Goal: Information Seeking & Learning: Check status

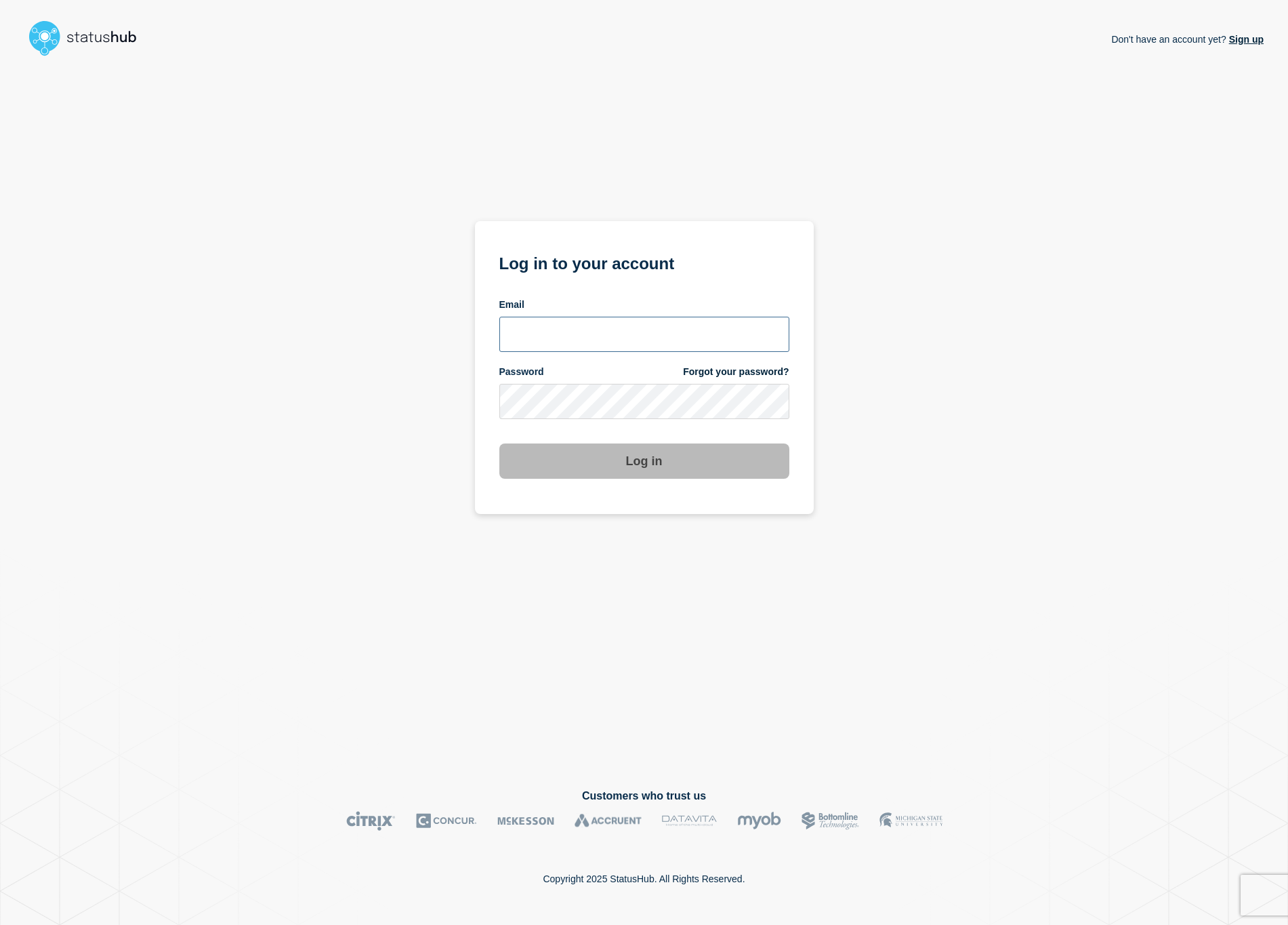
type input "[EMAIL_ADDRESS][DOMAIN_NAME]"
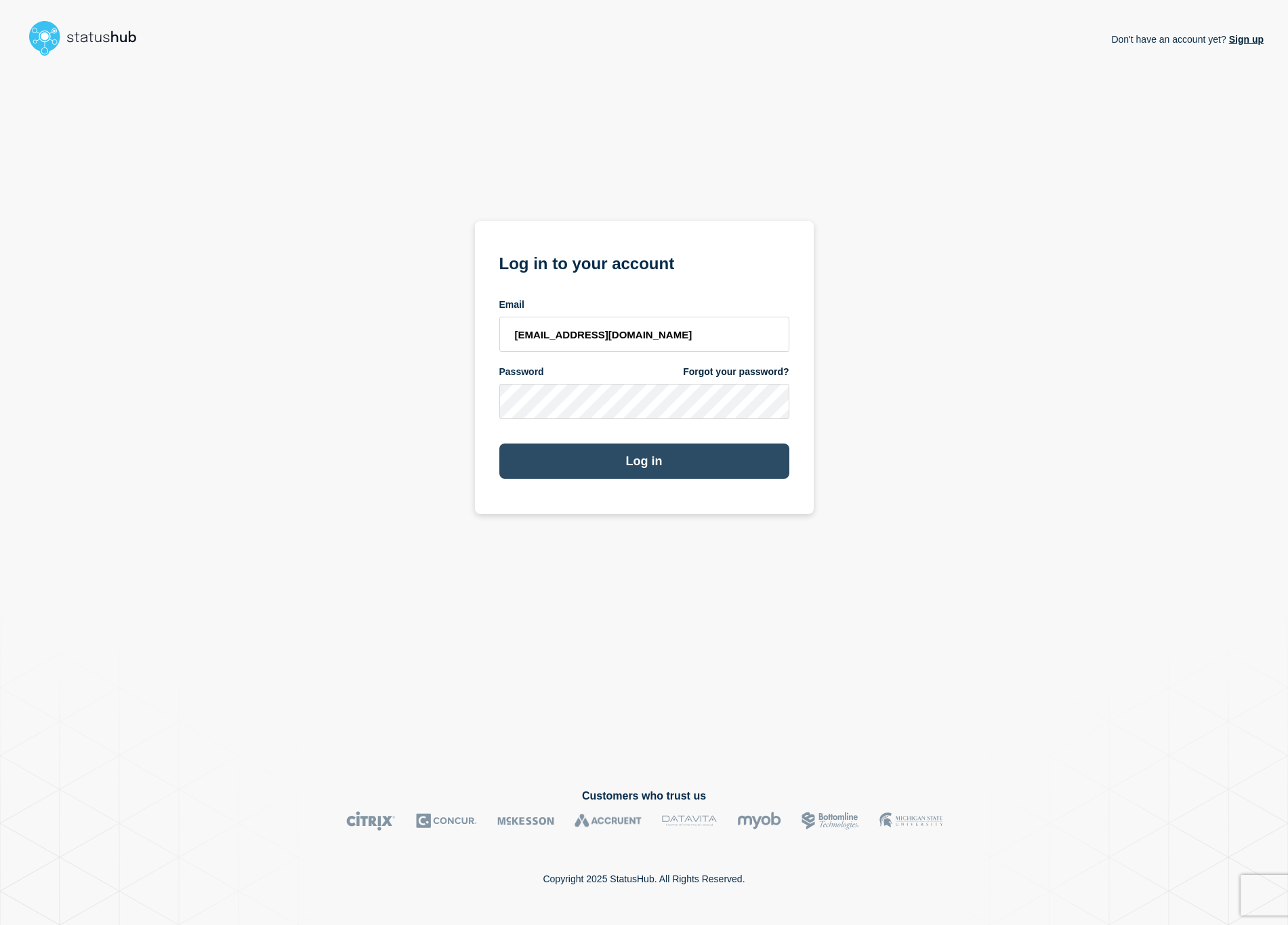
click at [649, 464] on button "Log in" at bounding box center [644, 461] width 290 height 35
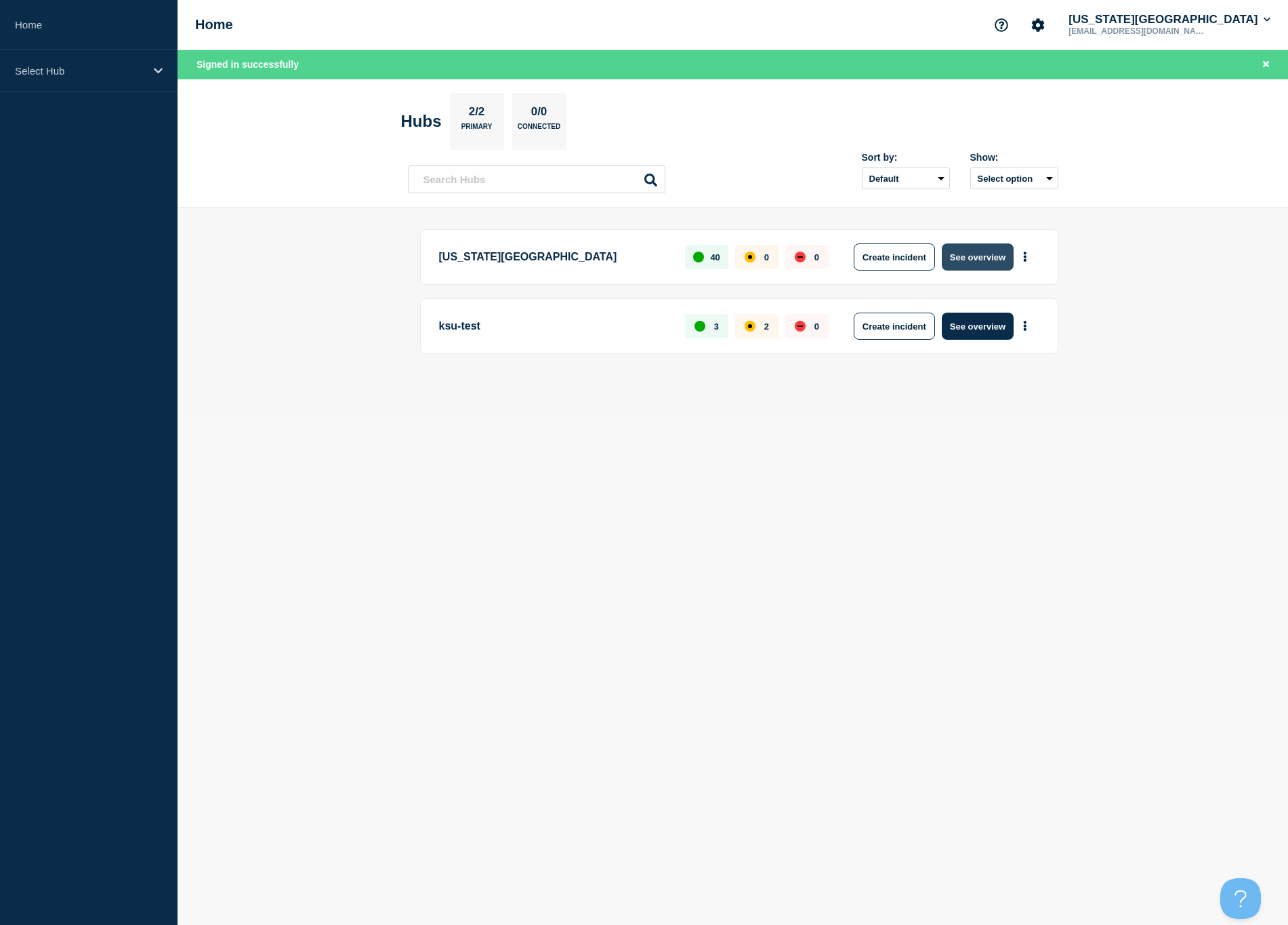
click at [971, 259] on button "See overview" at bounding box center [978, 257] width 72 height 28
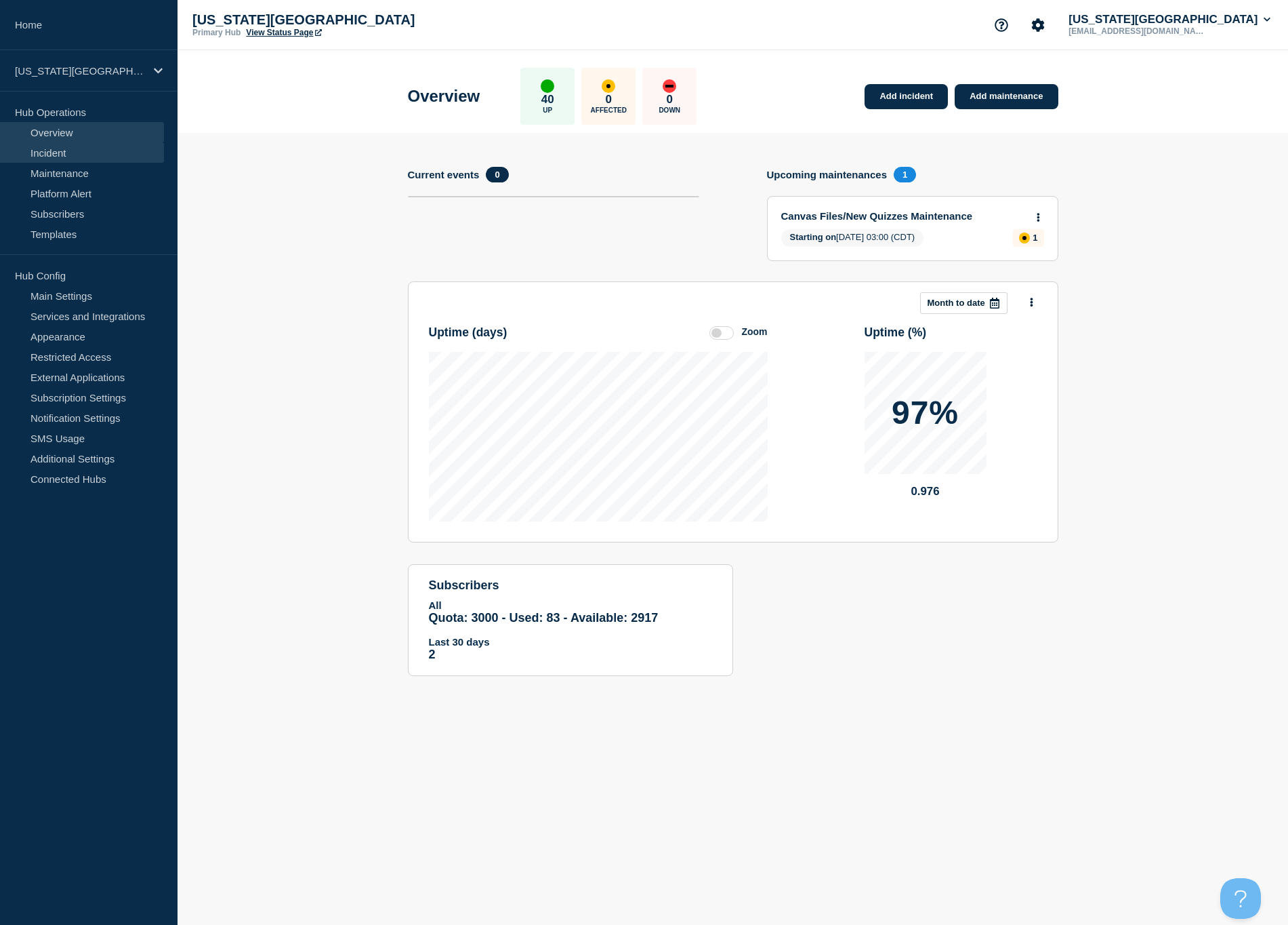
click at [54, 155] on link "Incident" at bounding box center [82, 153] width 164 height 20
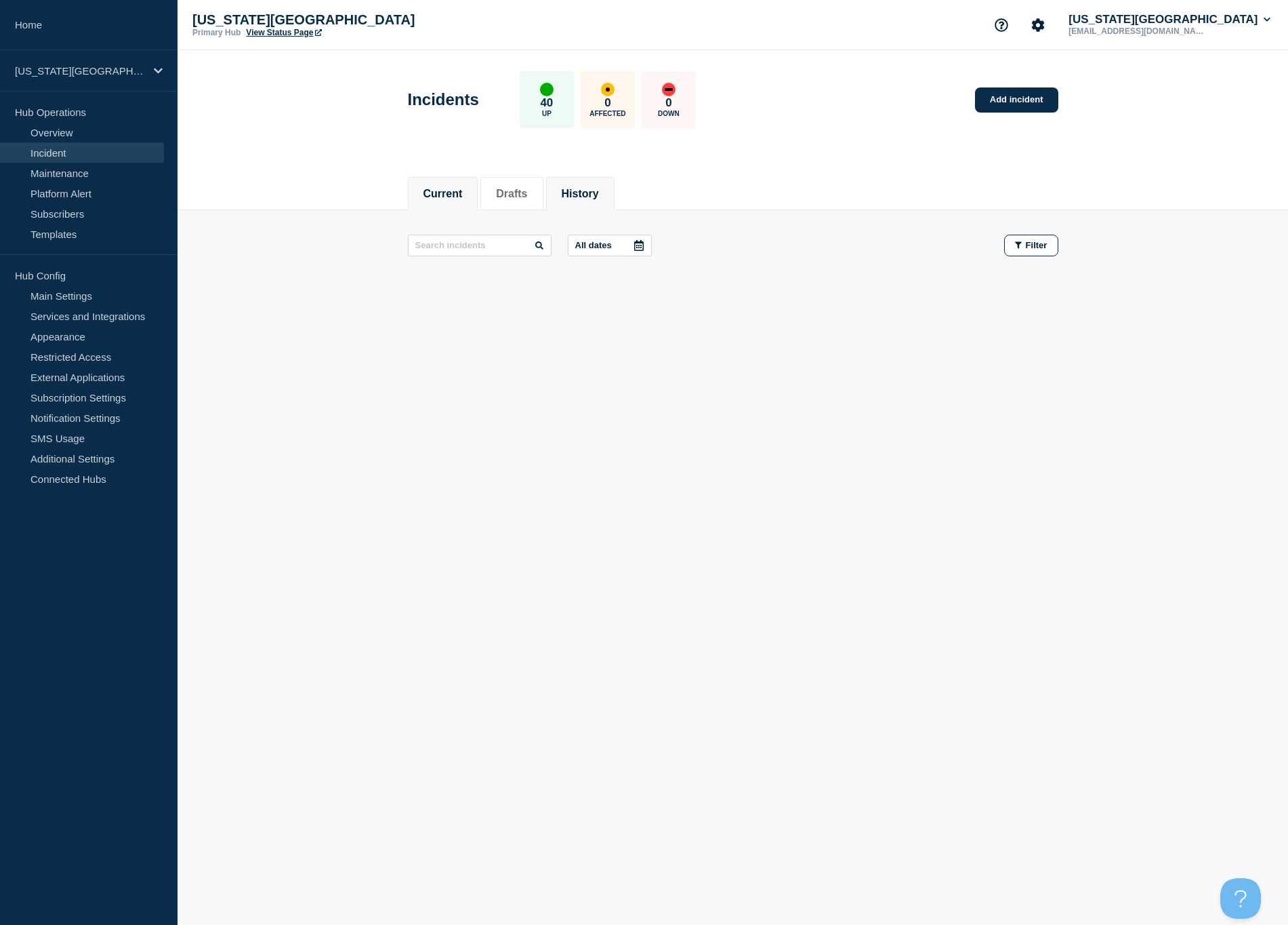
click at [580, 189] on button "History" at bounding box center [580, 194] width 38 height 13
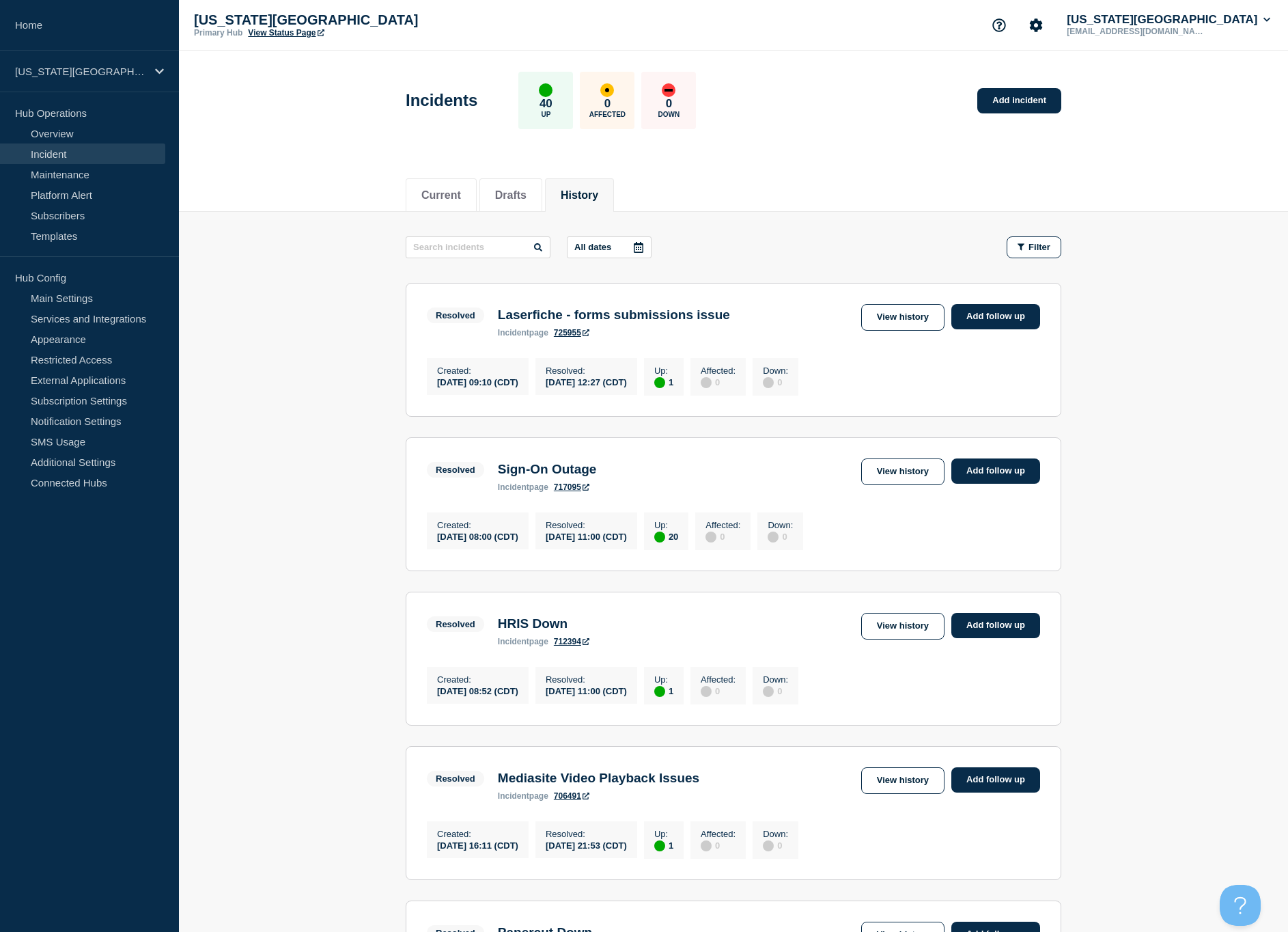
click at [471, 343] on section "Resolved Laserfiche - forms submissions issue incident page 725955 View history…" at bounding box center [733, 350] width 655 height 134
click at [891, 312] on link "View history" at bounding box center [902, 318] width 83 height 27
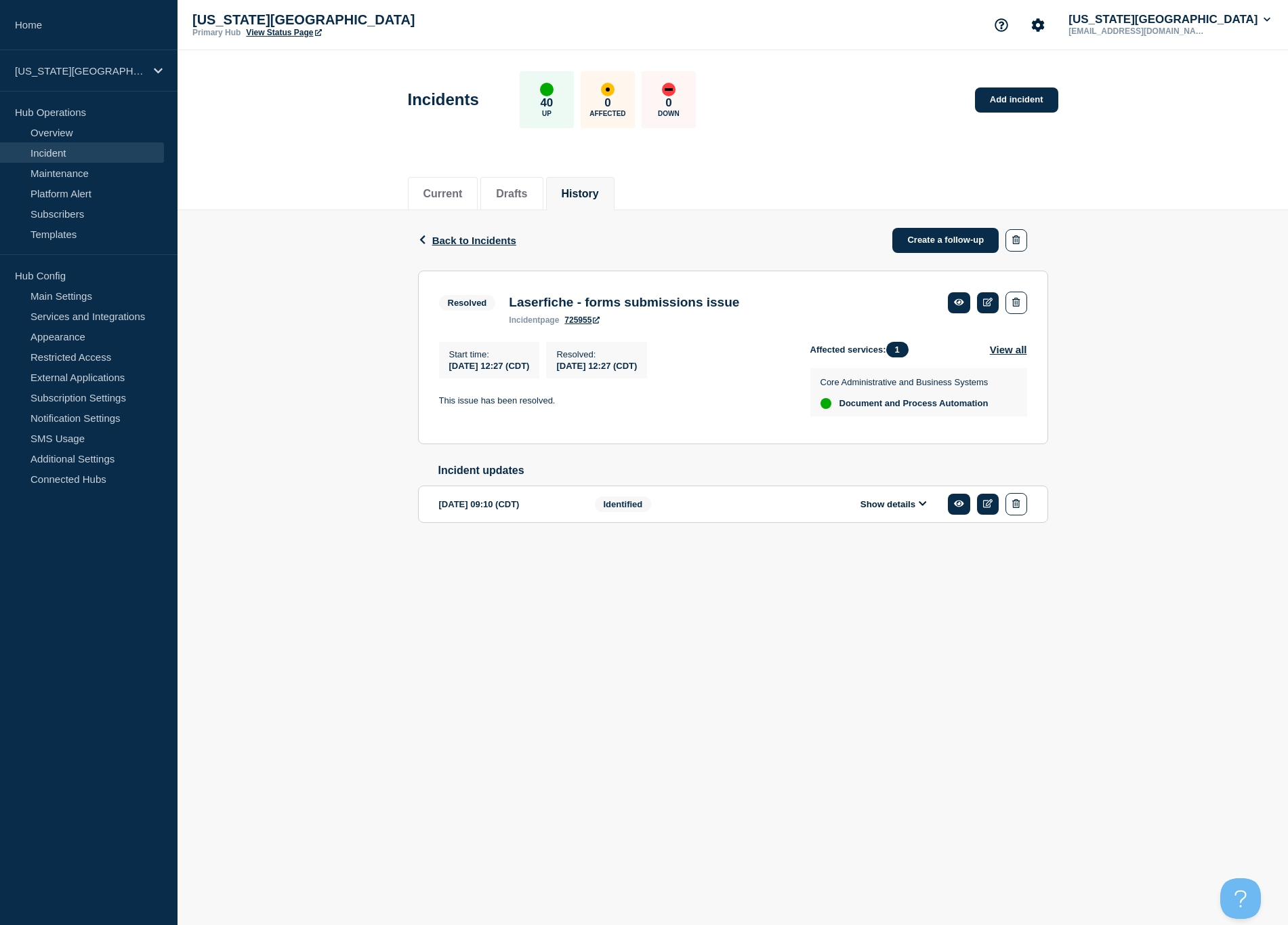
click at [895, 510] on button "Show details" at bounding box center [893, 504] width 74 height 12
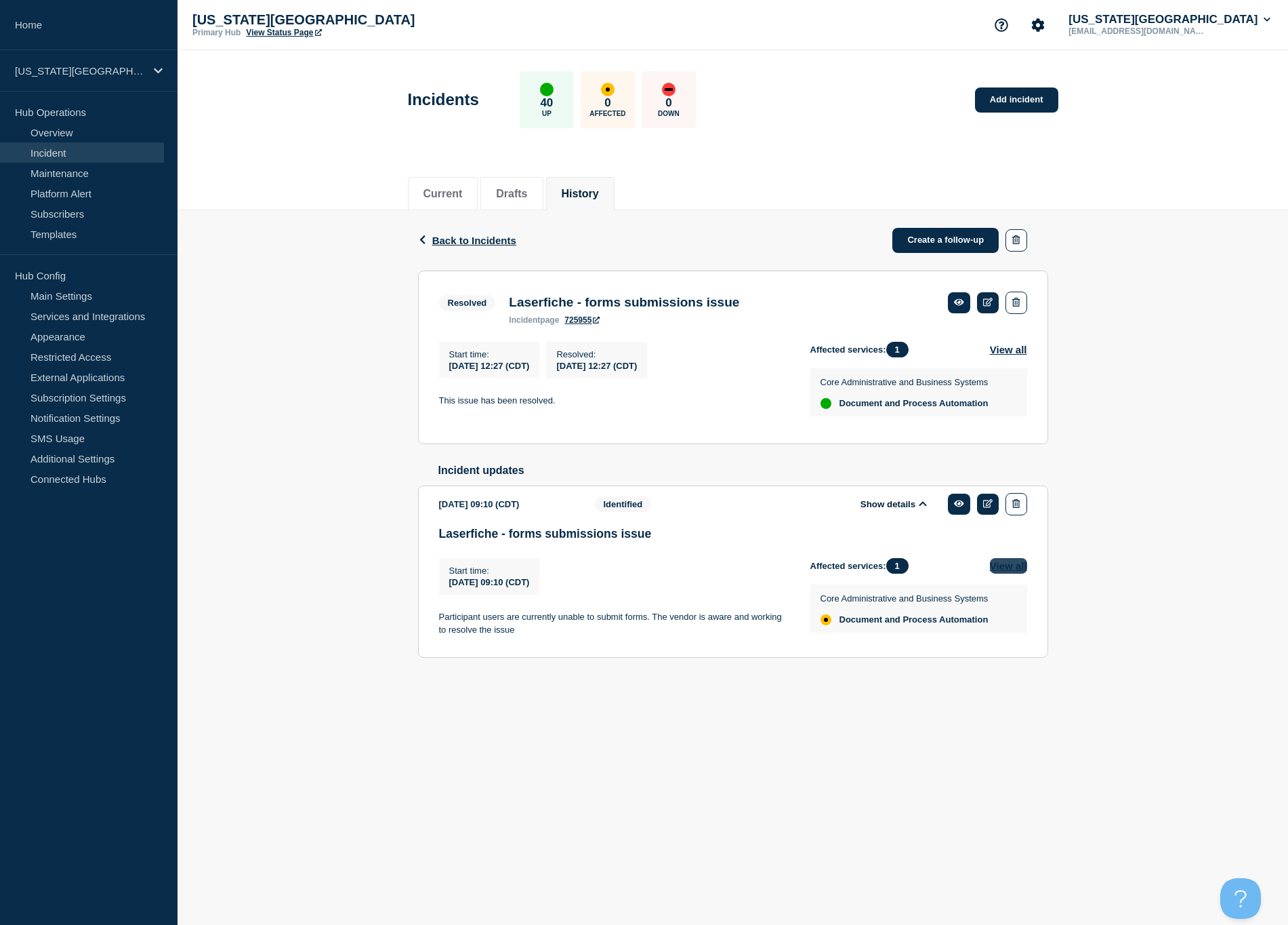
click at [1012, 574] on button "View all" at bounding box center [1009, 566] width 38 height 16
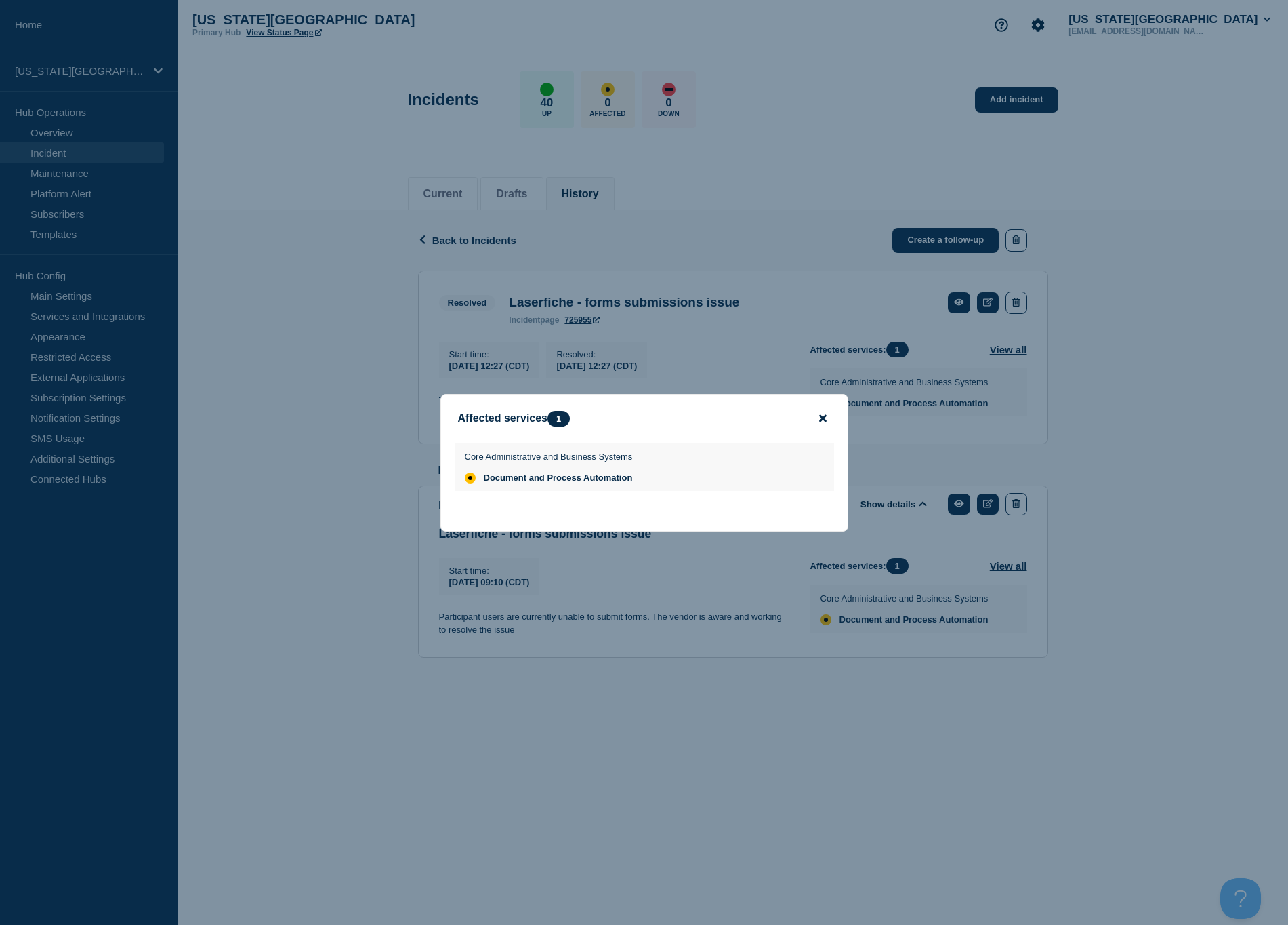
click at [823, 415] on icon "close button" at bounding box center [823, 418] width 8 height 8
